Goal: Transaction & Acquisition: Purchase product/service

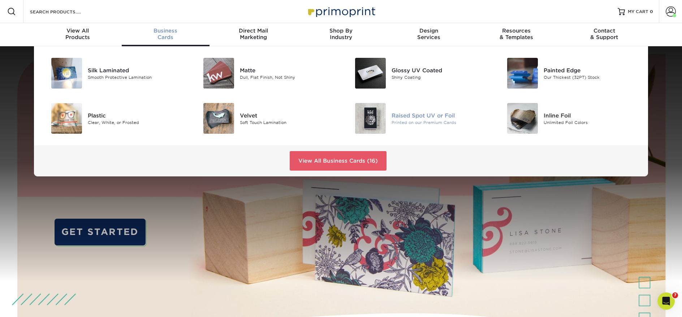
click at [409, 117] on div "Raised Spot UV or Foil" at bounding box center [440, 115] width 96 height 8
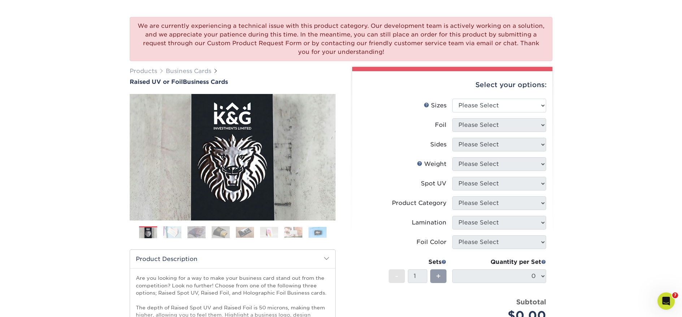
scroll to position [46, 0]
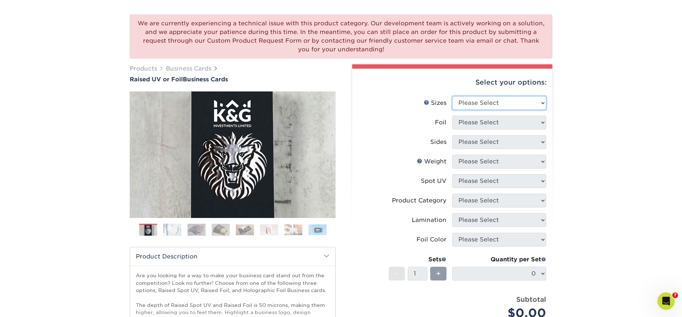
click at [498, 105] on select "Please Select 2" x 3.5" - Standard" at bounding box center [499, 103] width 94 height 14
select select "2.00x3.50"
click at [452, 96] on select "Please Select 2" x 3.5" - Standard" at bounding box center [499, 103] width 94 height 14
click at [486, 121] on select "Please Select No Yes" at bounding box center [499, 123] width 94 height 14
select select "0"
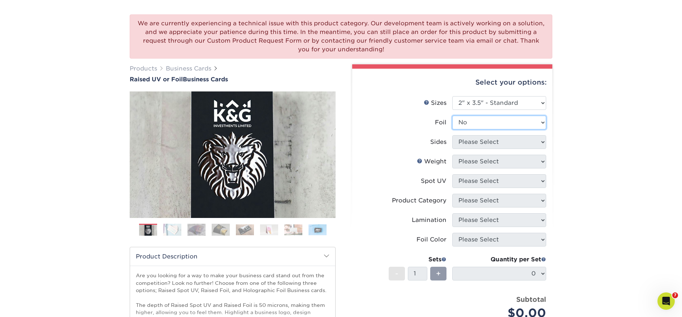
click at [452, 116] on select "Please Select No Yes" at bounding box center [499, 123] width 94 height 14
click at [484, 142] on select "Please Select Print Both Sides Print Front Only" at bounding box center [499, 142] width 94 height 14
select select "13abbda7-1d64-4f25-8bb2-c179b224825d"
click at [452, 135] on select "Please Select Print Both Sides Print Front Only" at bounding box center [499, 142] width 94 height 14
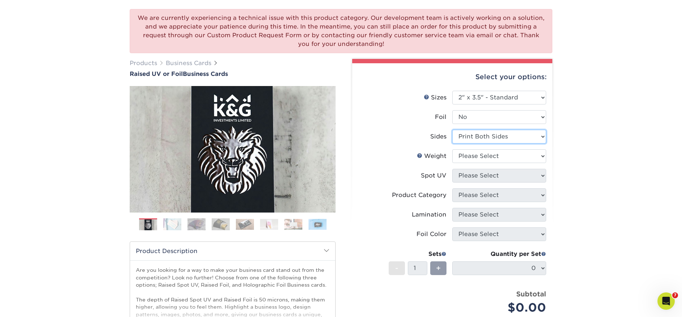
scroll to position [118, 0]
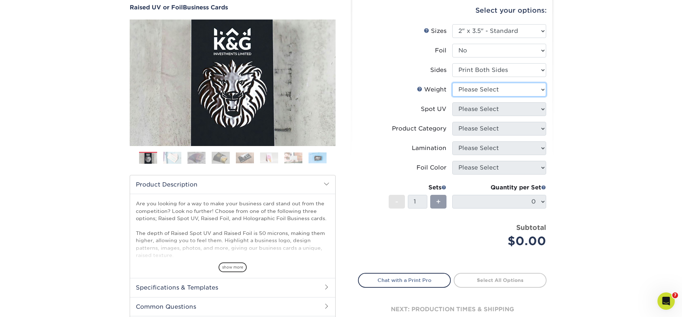
click at [482, 86] on select "Please Select 16PT" at bounding box center [499, 90] width 94 height 14
select select "16PT"
click at [452, 83] on select "Please Select 16PT" at bounding box center [499, 90] width 94 height 14
click at [489, 110] on select "Please Select No Spot UV Front Only" at bounding box center [499, 109] width 94 height 14
click at [540, 107] on select "Please Select No Spot UV Front Only" at bounding box center [499, 109] width 94 height 14
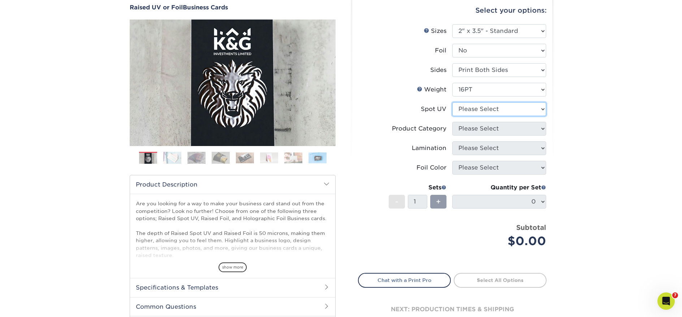
select select "1"
click at [452, 102] on select "Please Select No Spot UV Front Only" at bounding box center [499, 109] width 94 height 14
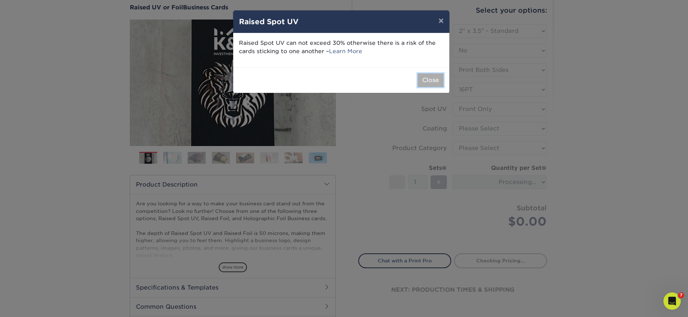
click at [439, 86] on button "Close" at bounding box center [430, 80] width 26 height 14
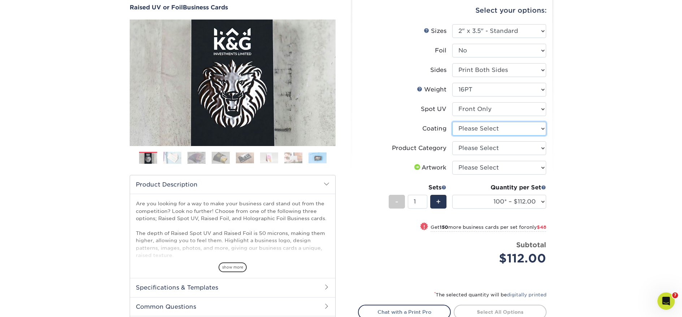
click at [512, 134] on select at bounding box center [499, 129] width 94 height 14
select select "3e7618de-abca-4bda-9f97-8b9129e913d8"
click at [452, 122] on select at bounding box center [499, 129] width 94 height 14
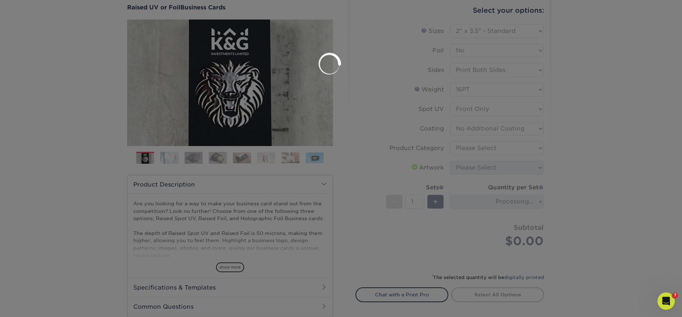
drag, startPoint x: 512, startPoint y: 134, endPoint x: 512, endPoint y: 151, distance: 17.0
click at [512, 151] on div at bounding box center [341, 158] width 682 height 317
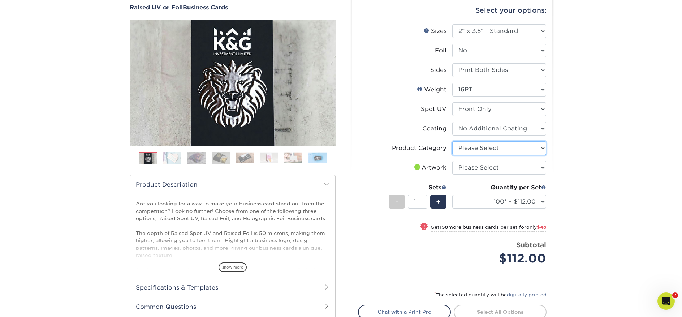
click at [515, 150] on select "Please Select Business Cards" at bounding box center [499, 148] width 94 height 14
select select "3b5148f1-0588-4f88-a218-97bcfdce65c1"
click at [452, 141] on select "Please Select Business Cards" at bounding box center [499, 148] width 94 height 14
click at [514, 162] on select "Please Select I will upload files I need a design - $100" at bounding box center [499, 168] width 94 height 14
select select "upload"
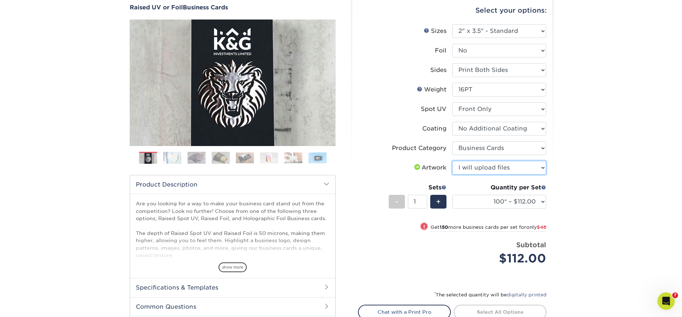
click at [452, 161] on select "Please Select I will upload files I need a design - $100" at bounding box center [499, 168] width 94 height 14
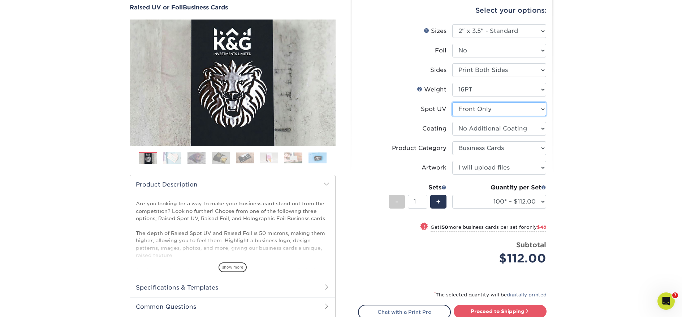
click at [504, 108] on select "Please Select No Spot UV Front Only" at bounding box center [499, 109] width 94 height 14
select select "-1"
click at [452, 102] on select "Please Select No Spot UV Front Only" at bounding box center [499, 109] width 94 height 14
select select "-1"
select select
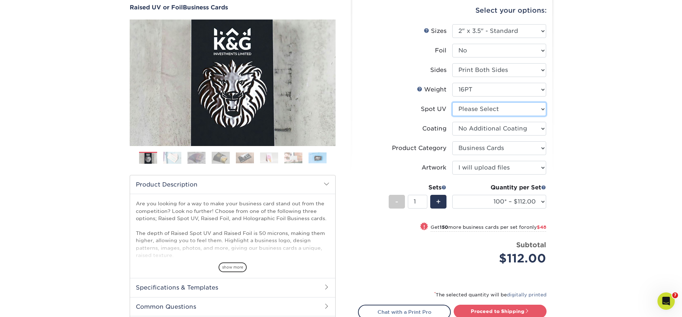
select select "-1"
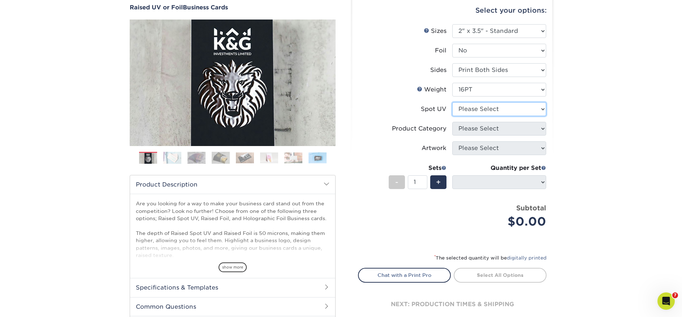
click at [482, 109] on select "Please Select No Spot UV Front Only" at bounding box center [499, 109] width 94 height 14
select select "1"
click at [452, 102] on select "Please Select No Spot UV Front Only" at bounding box center [499, 109] width 94 height 14
select select "-1"
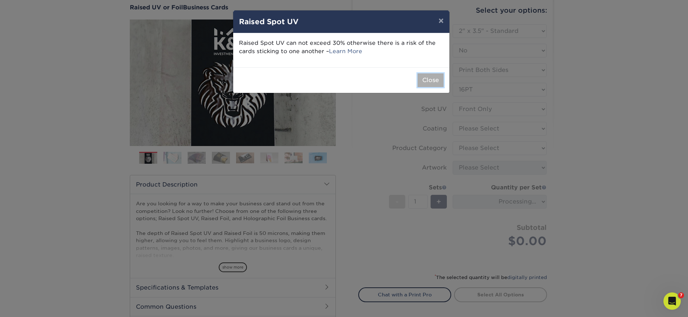
click at [443, 81] on button "Close" at bounding box center [430, 80] width 26 height 14
